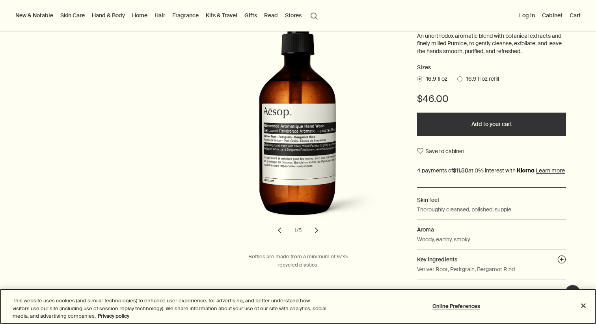
scroll to position [130, 0]
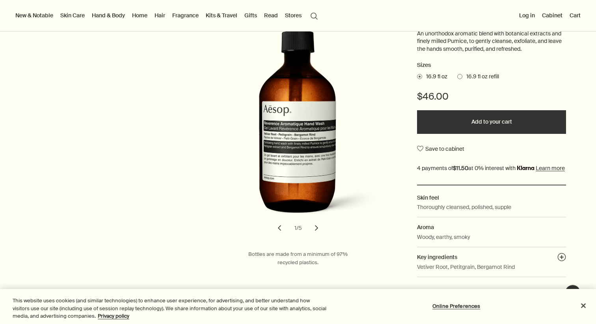
click at [461, 78] on span at bounding box center [459, 76] width 5 height 5
click at [457, 78] on input "16.9 fl oz refill" at bounding box center [457, 75] width 0 height 5
click at [419, 78] on span at bounding box center [419, 76] width 5 height 5
click at [417, 78] on input "16.9 fl oz" at bounding box center [417, 75] width 0 height 5
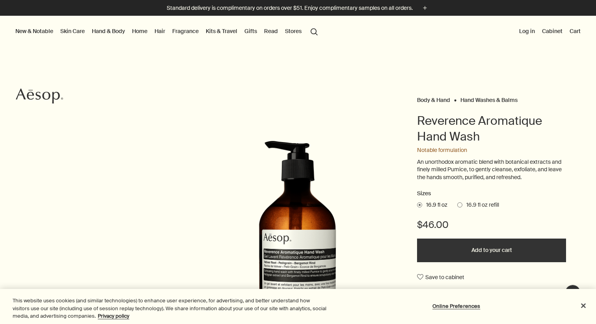
scroll to position [0, 0]
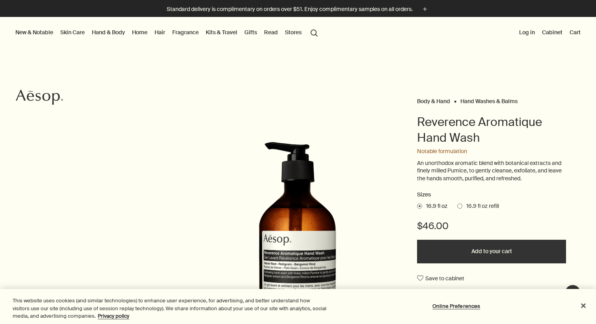
click at [113, 32] on link "Hand & Body" at bounding box center [108, 32] width 36 height 10
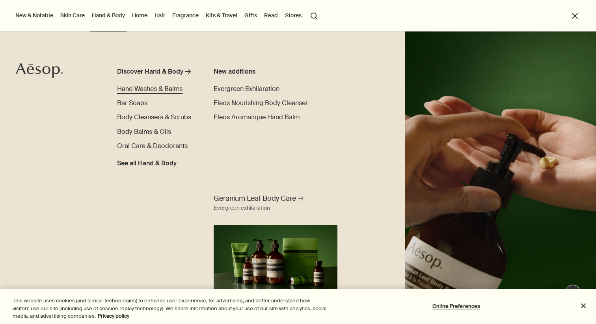
click at [147, 91] on span "Hand Washes & Balms" at bounding box center [149, 89] width 65 height 8
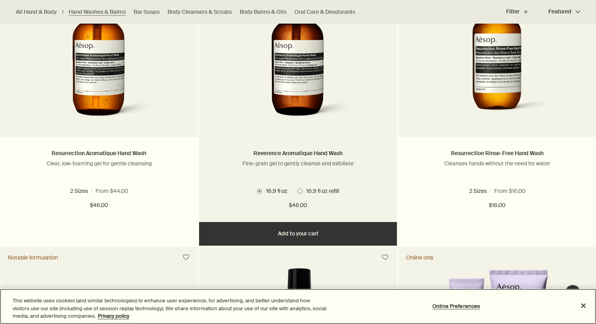
scroll to position [582, 0]
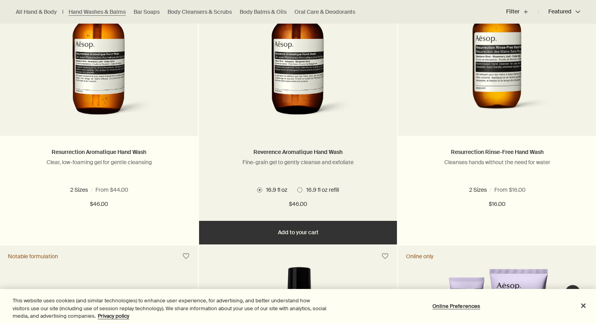
click at [262, 231] on button "Add Add to your cart" at bounding box center [298, 233] width 198 height 24
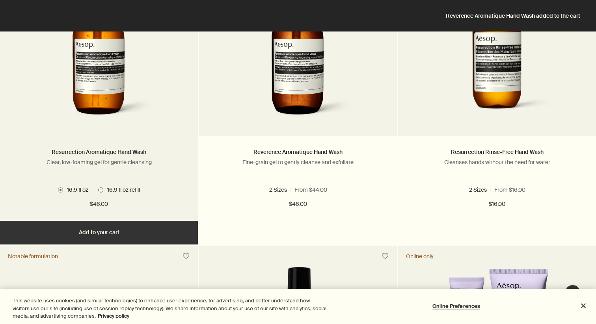
click at [99, 239] on button "Add Add to your cart" at bounding box center [99, 233] width 198 height 24
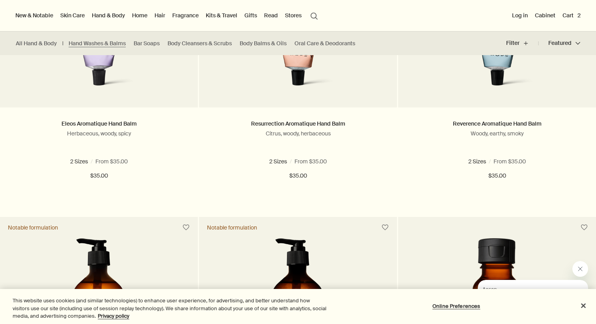
scroll to position [0, 0]
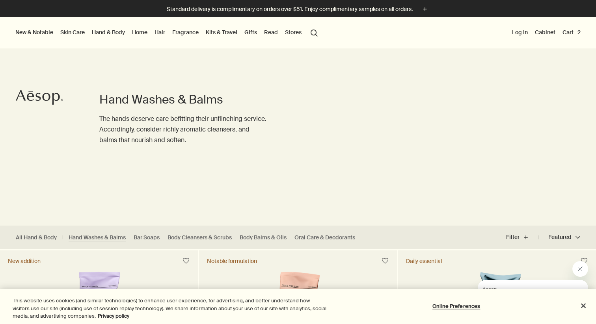
click at [572, 29] on button "Cart 2" at bounding box center [571, 32] width 21 height 10
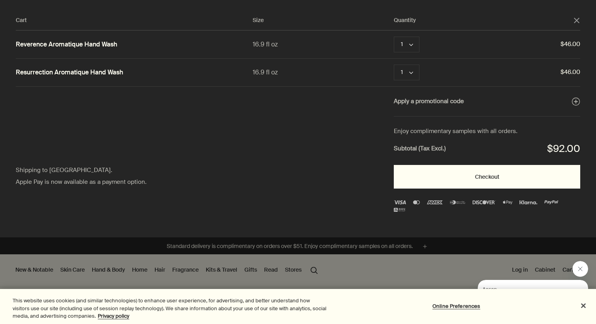
click at [470, 184] on button "Checkout" at bounding box center [487, 177] width 186 height 24
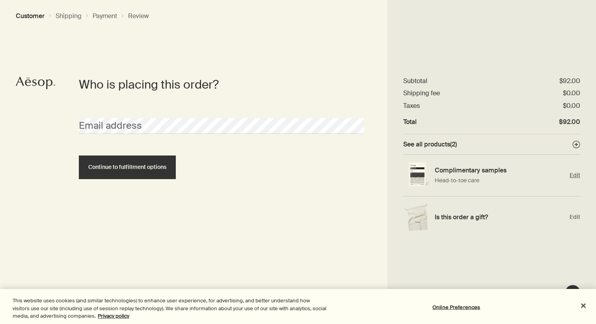
click at [572, 175] on span "Edit" at bounding box center [574, 175] width 11 height 7
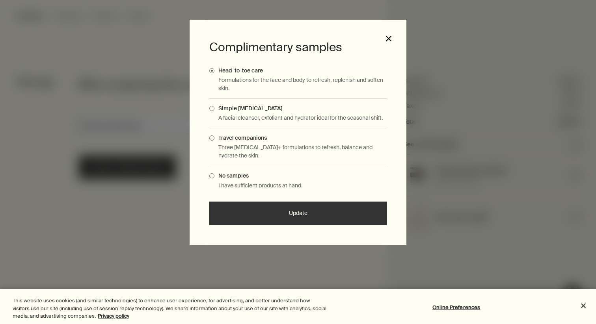
click at [390, 38] on button "close" at bounding box center [388, 38] width 7 height 7
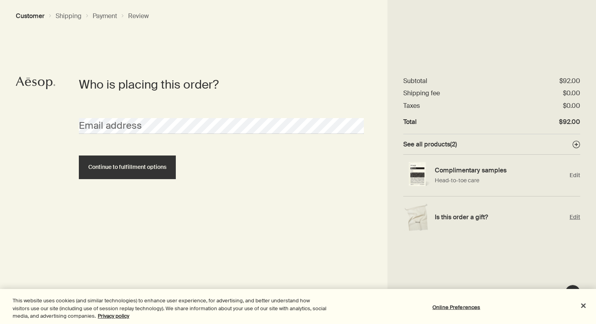
click at [575, 216] on span "Edit" at bounding box center [574, 217] width 11 height 7
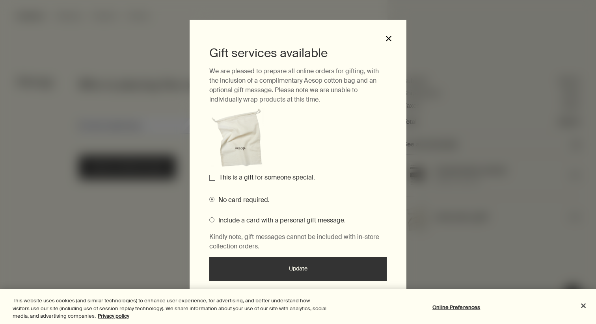
click at [385, 36] on button "close" at bounding box center [388, 38] width 7 height 7
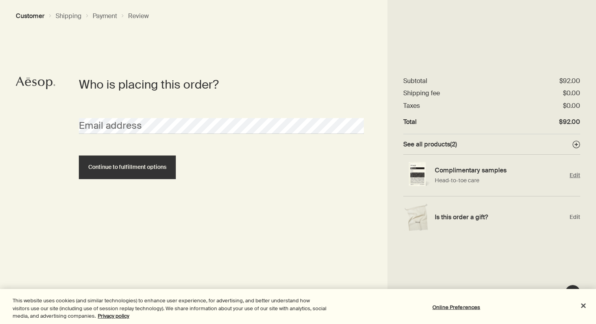
click at [575, 175] on span "Edit" at bounding box center [574, 175] width 11 height 7
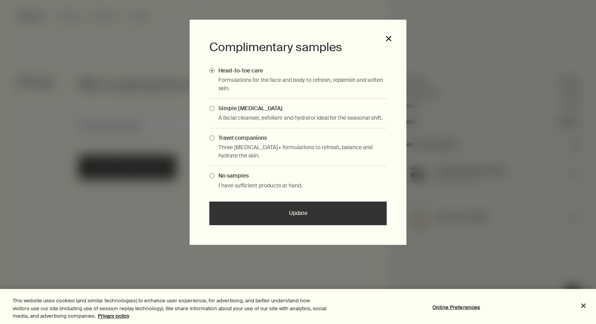
click at [388, 37] on button "close" at bounding box center [388, 38] width 7 height 7
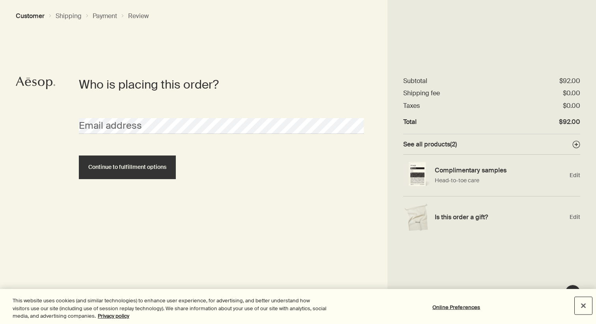
click at [582, 307] on button "Close" at bounding box center [582, 305] width 17 height 17
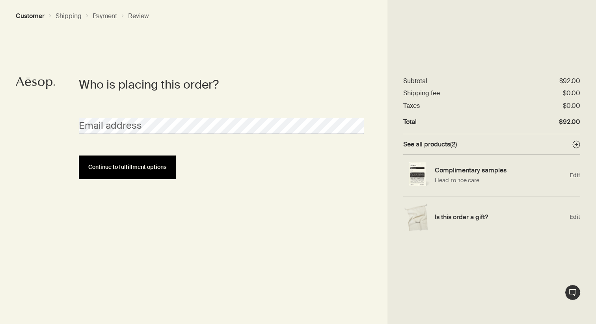
click at [100, 167] on span "Continue to fulfillment options" at bounding box center [127, 167] width 78 height 6
click at [143, 173] on button "Continue to fulfillment options" at bounding box center [127, 168] width 97 height 24
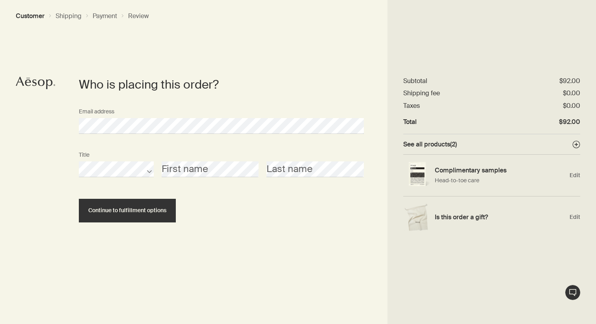
click at [194, 189] on div "Title First name Last name" at bounding box center [221, 169] width 293 height 43
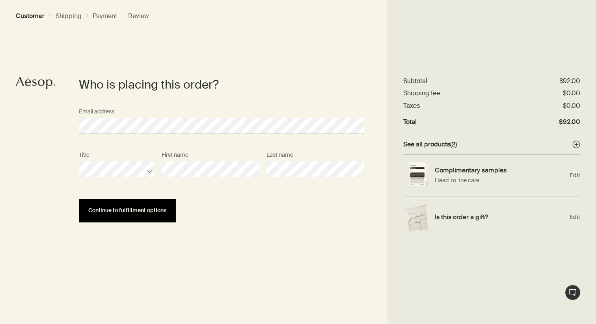
click at [117, 211] on span "Continue to fulfillment options" at bounding box center [127, 211] width 78 height 6
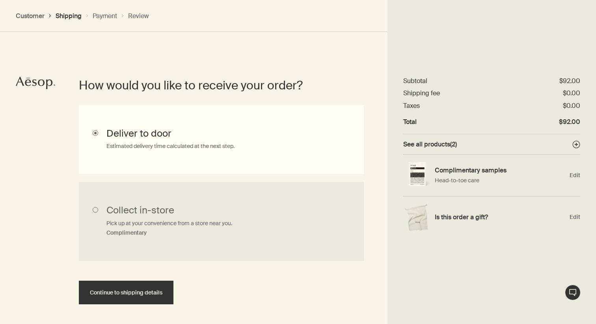
scroll to position [177, 0]
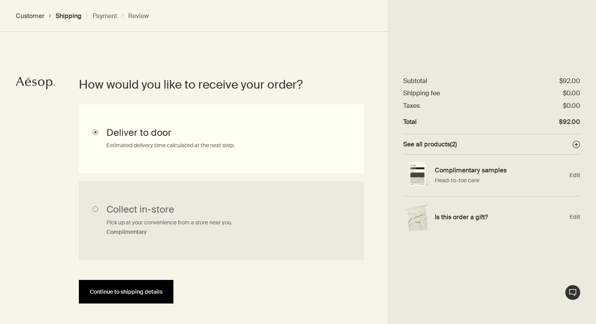
click at [153, 293] on span "Continue to shipping details" at bounding box center [126, 292] width 73 height 6
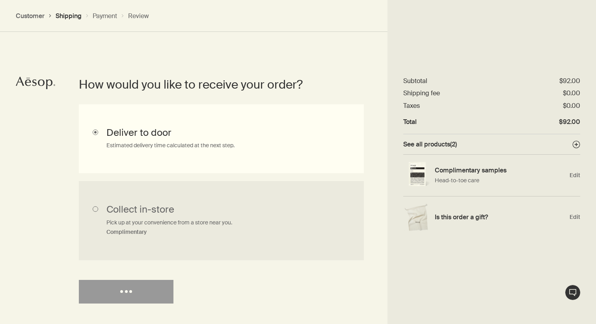
select select "US"
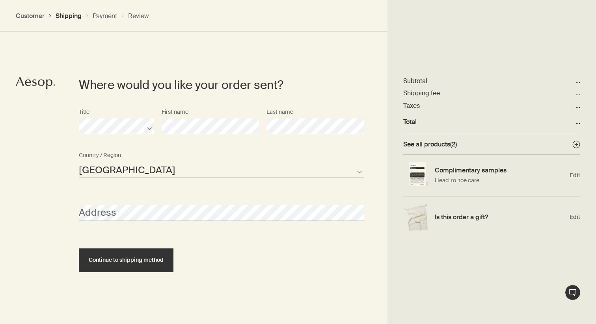
scroll to position [341, 0]
select select "US"
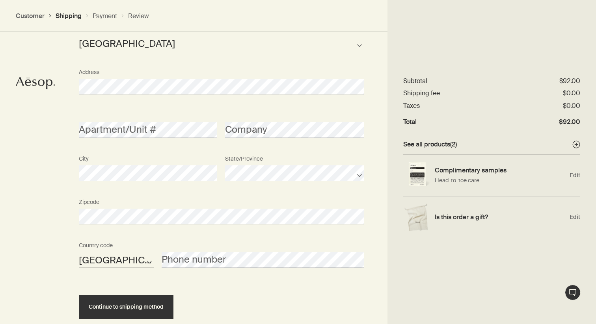
scroll to position [470, 0]
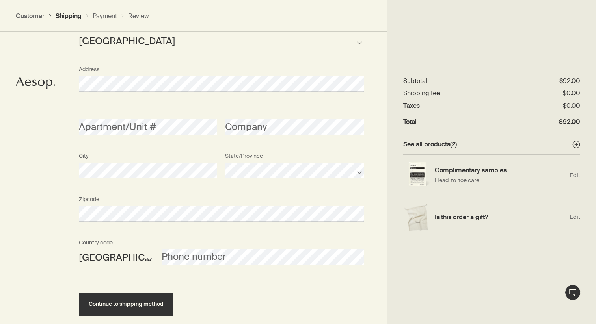
click at [154, 115] on div "Apartment/Unit #" at bounding box center [148, 121] width 146 height 30
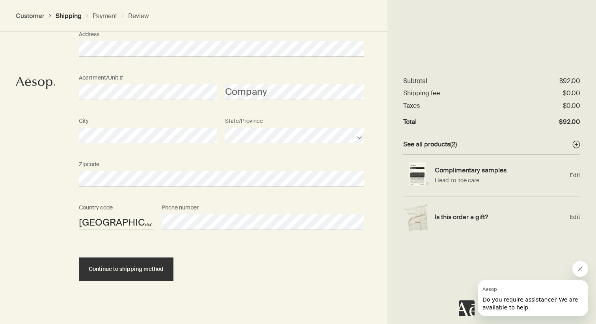
scroll to position [514, 0]
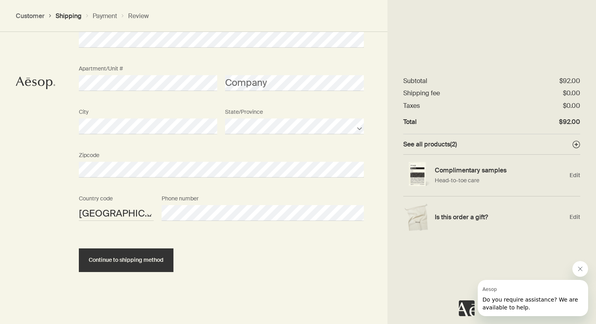
click at [169, 155] on div "Zipcode" at bounding box center [221, 163] width 293 height 30
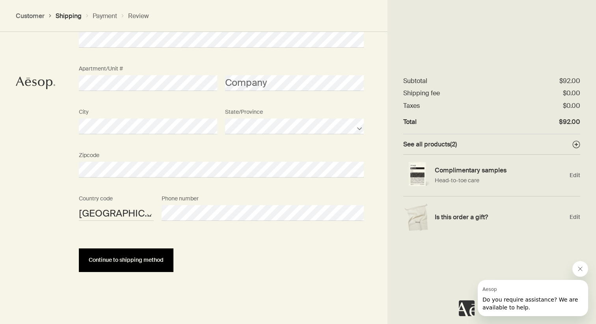
click at [166, 269] on button "Continue to shipping method" at bounding box center [126, 261] width 95 height 24
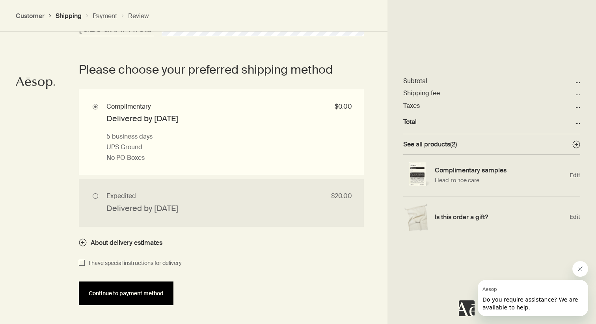
scroll to position [699, 0]
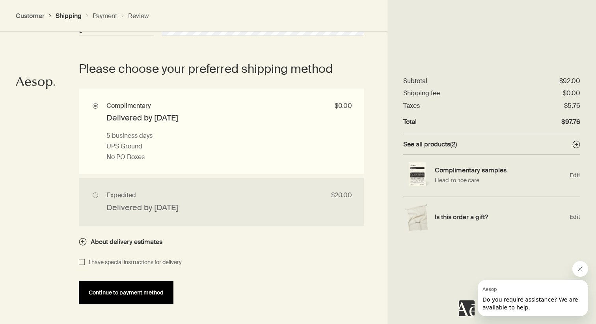
click at [150, 299] on button "Continue to payment method" at bounding box center [126, 293] width 95 height 24
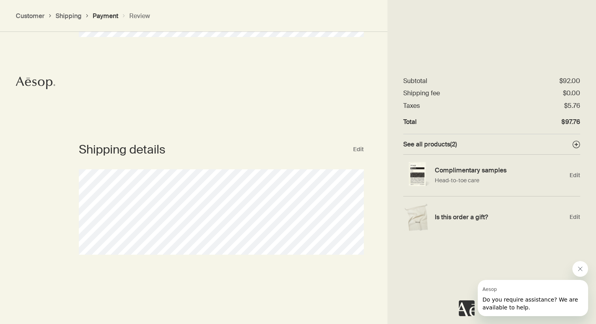
scroll to position [289, 0]
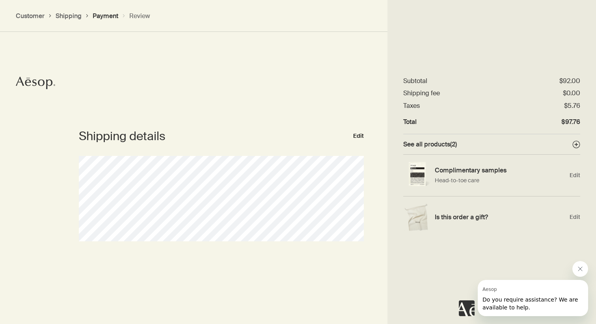
click at [360, 132] on button "Edit" at bounding box center [358, 136] width 11 height 9
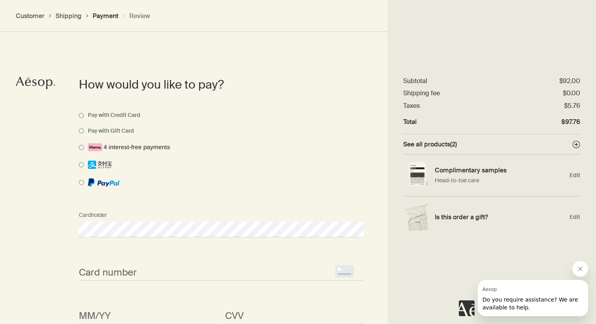
select select "US"
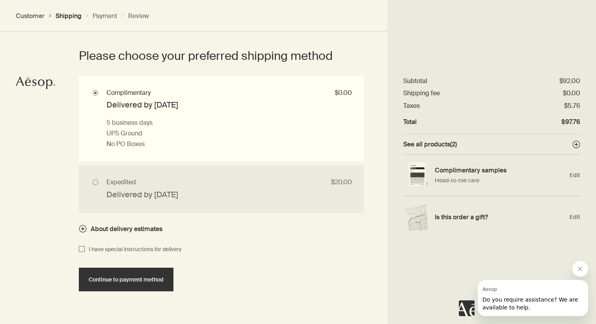
scroll to position [719, 0]
